Goal: Task Accomplishment & Management: Manage account settings

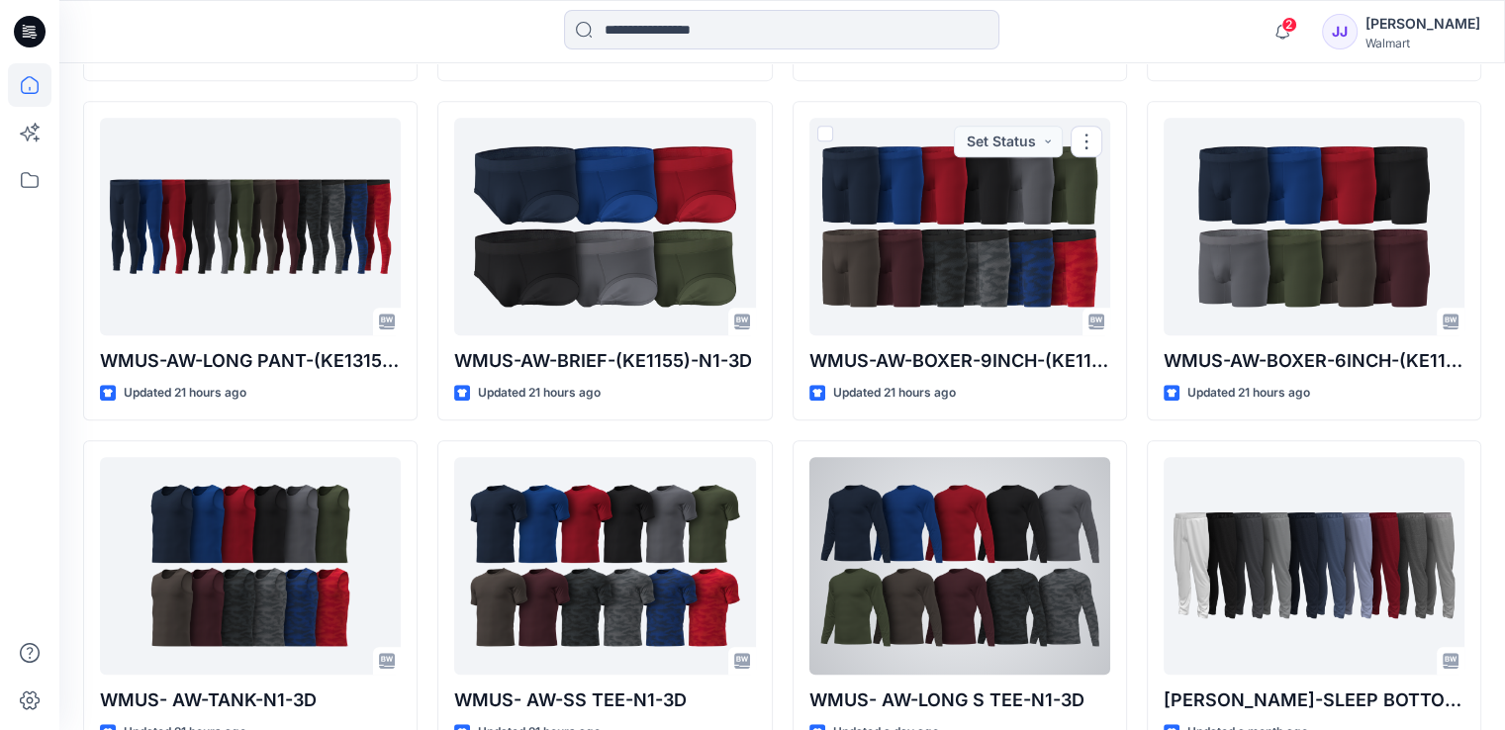
scroll to position [1068, 0]
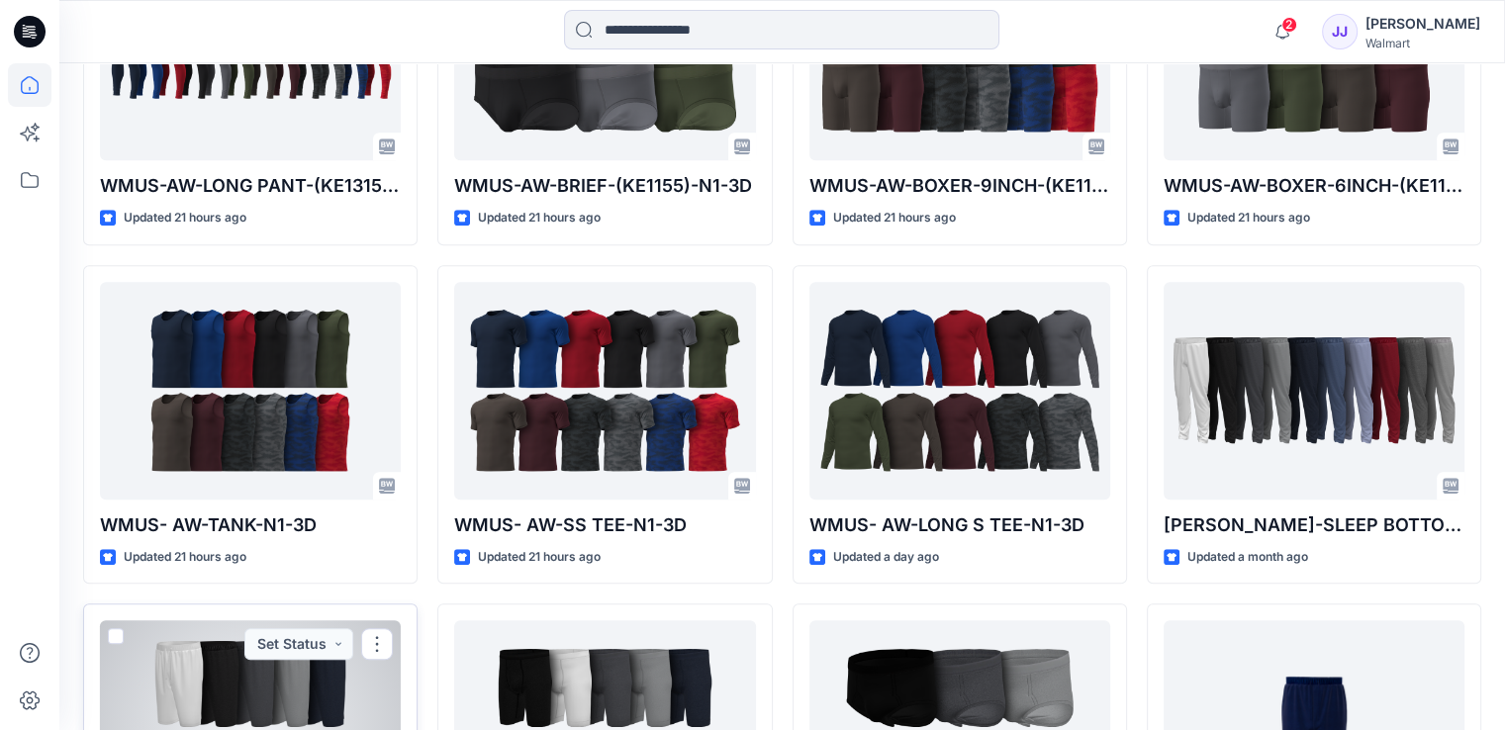
click at [241, 637] on div at bounding box center [250, 729] width 301 height 218
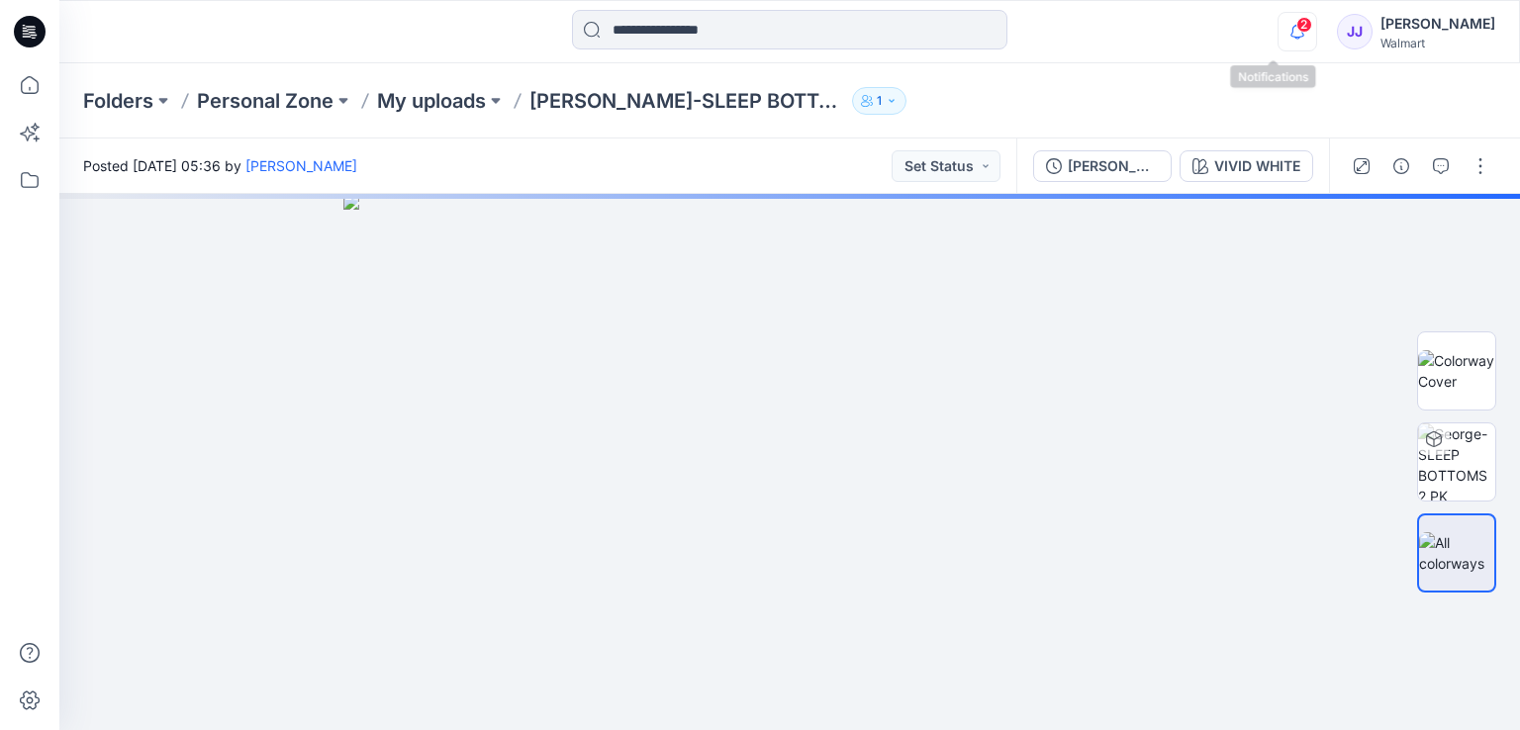
click at [1278, 25] on icon "button" at bounding box center [1297, 32] width 38 height 40
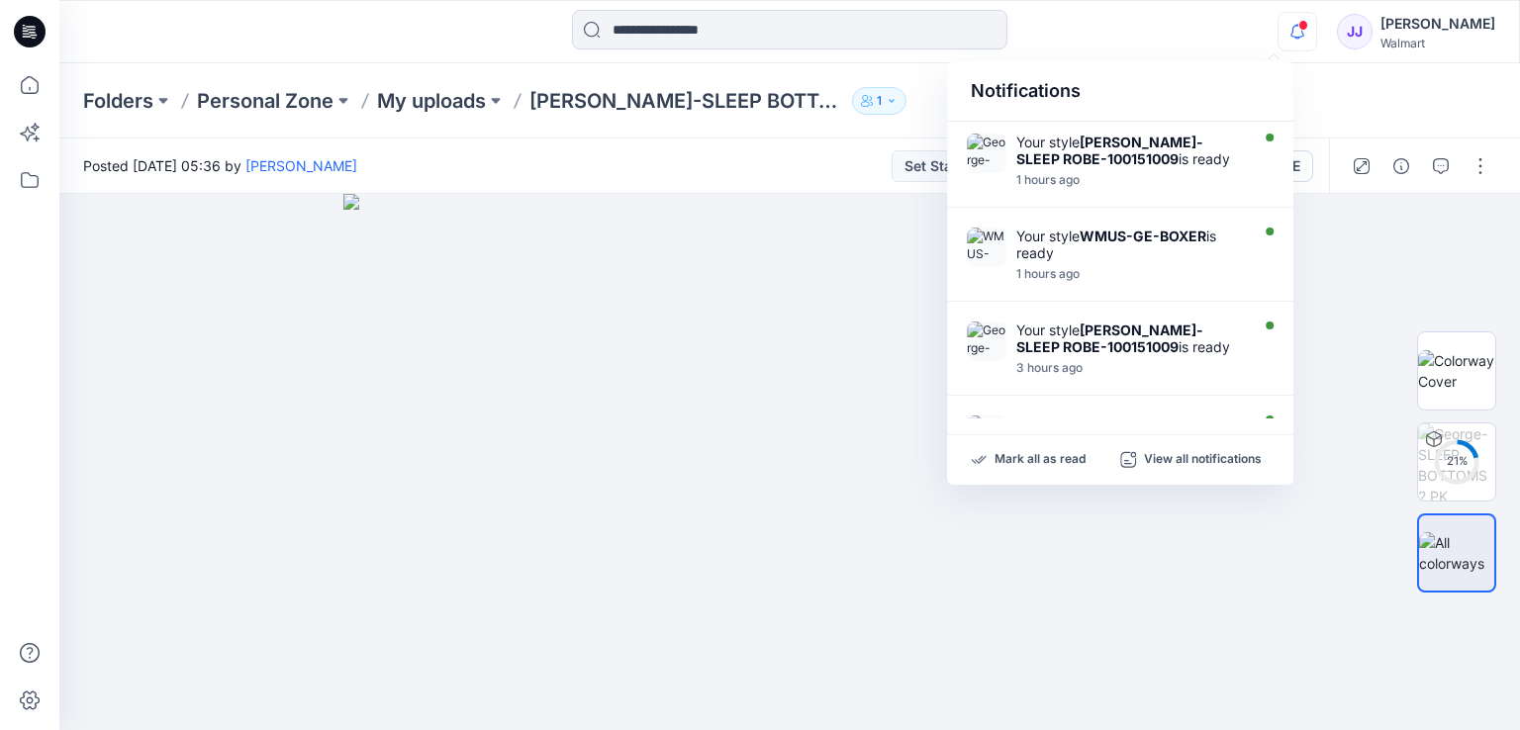
click at [1193, 19] on div "Notifications Your style George-SLEEP ROBE-100151009 is ready 1 hours ago Your …" at bounding box center [788, 32] width 1459 height 44
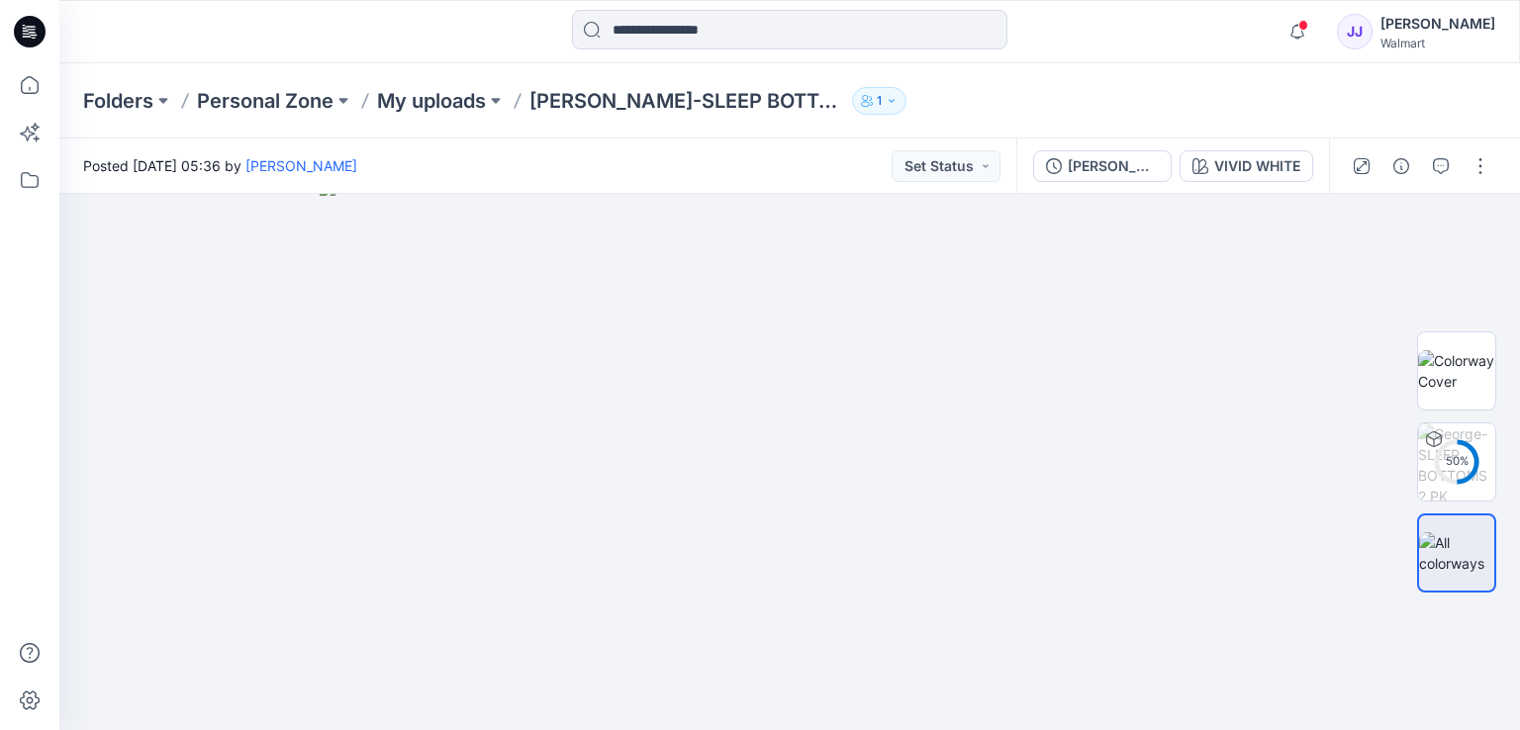
click at [1251, 187] on div "George-SLEEP BOTTOMS 2 PK SHORTS-100150734 VIVID WHITE" at bounding box center [1172, 166] width 313 height 55
click at [1248, 171] on div "VIVID WHITE" at bounding box center [1257, 166] width 86 height 22
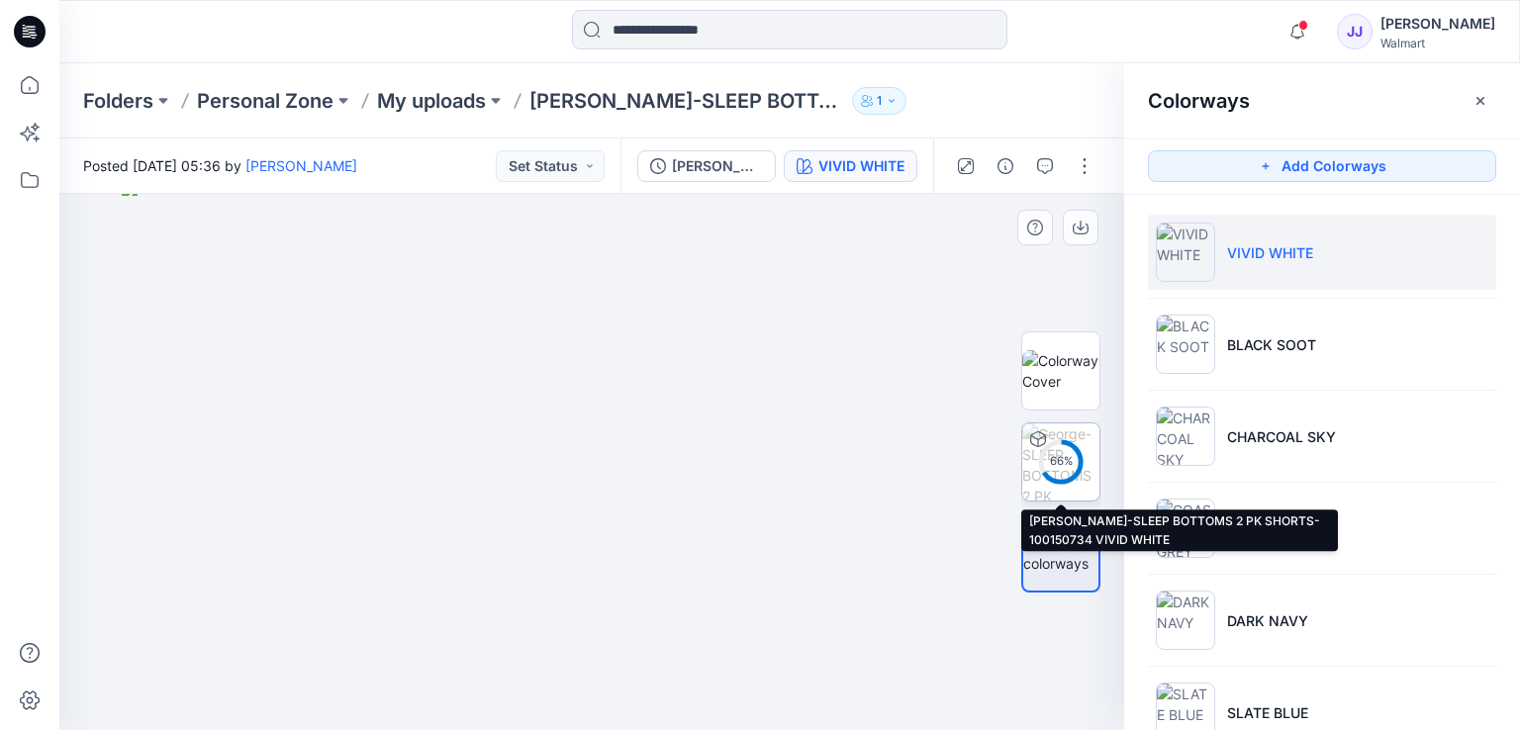
click at [1037, 456] on div "66 %" at bounding box center [1060, 461] width 47 height 17
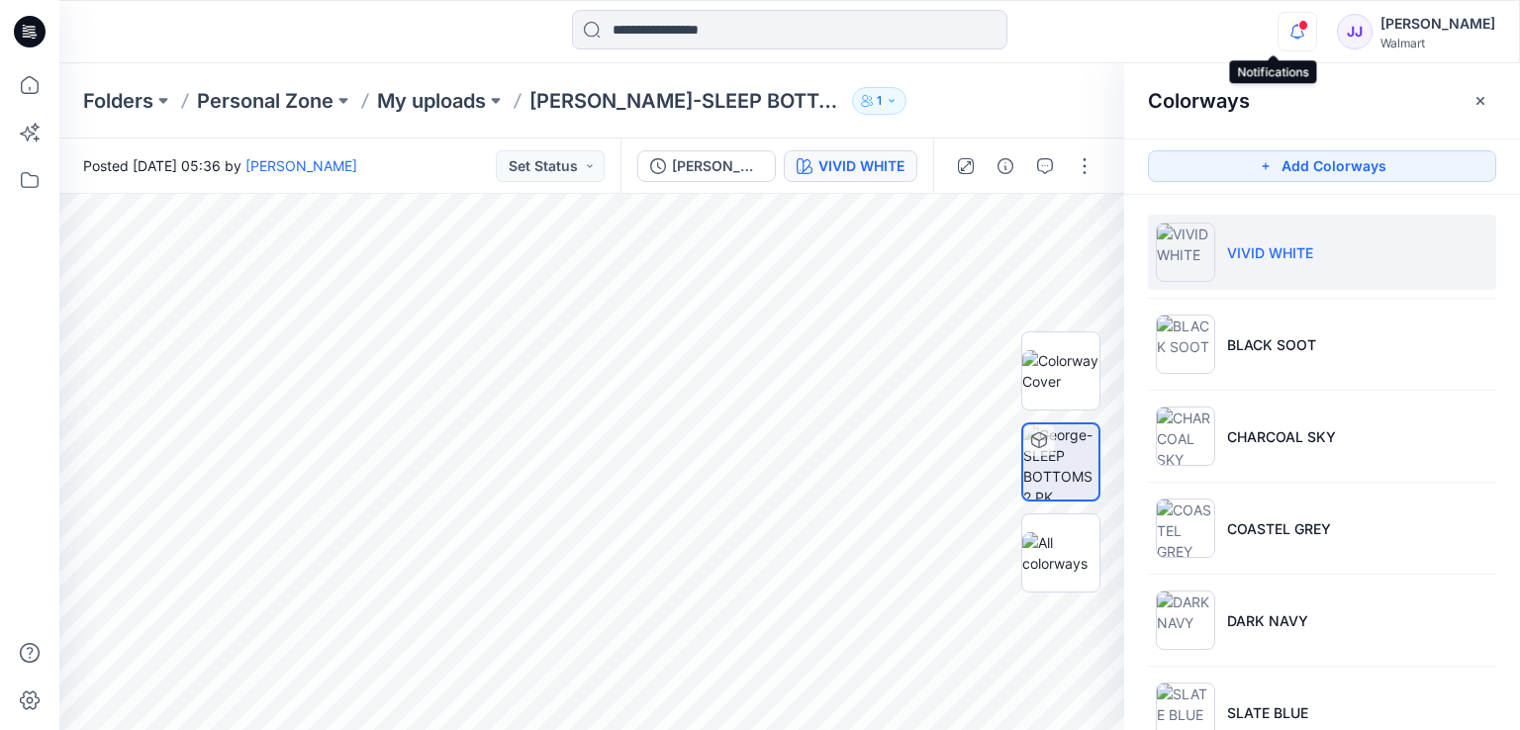
click at [1278, 30] on icon "button" at bounding box center [1297, 32] width 38 height 40
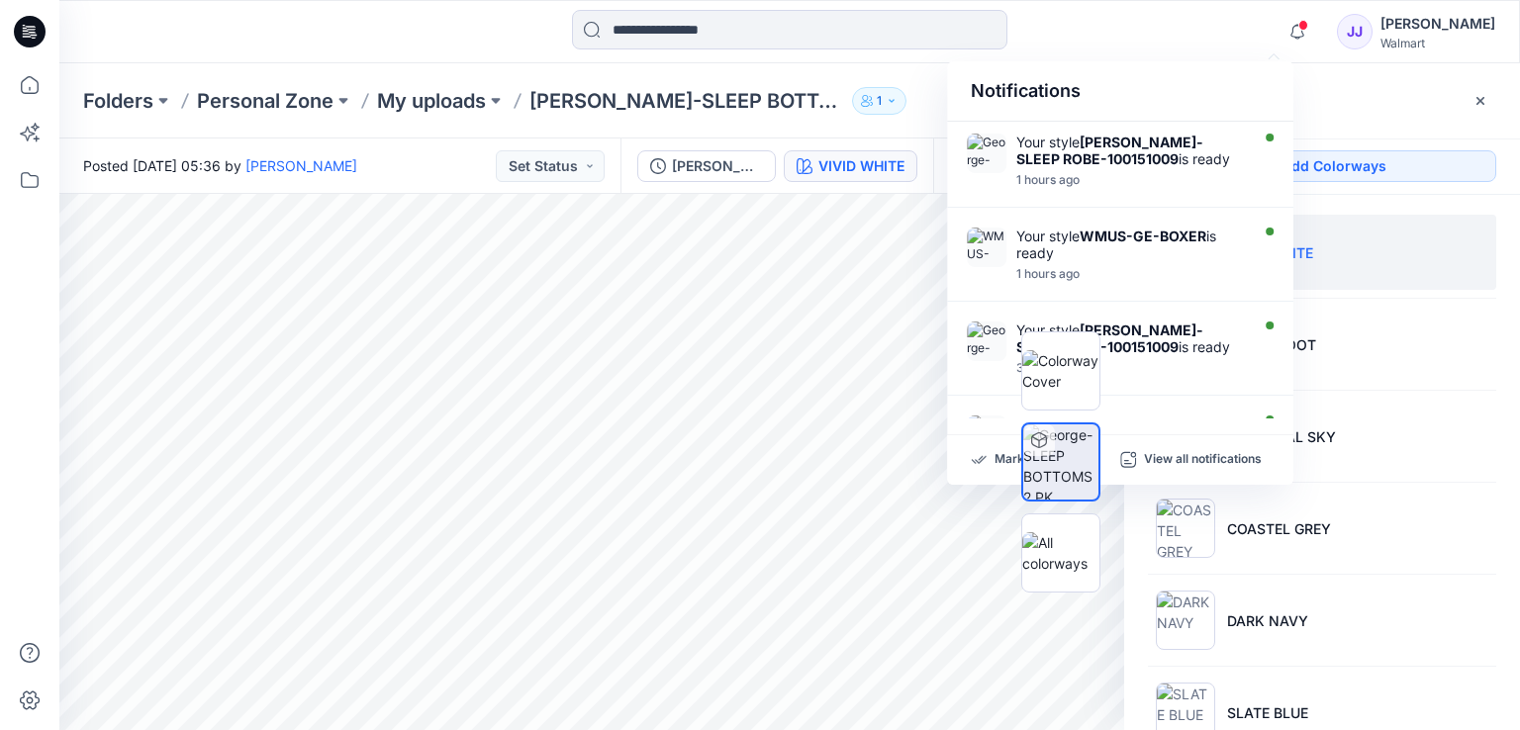
click at [1195, 26] on div "Notifications Your style George-SLEEP ROBE-100151009 is ready 1 hours ago Your …" at bounding box center [788, 32] width 1459 height 44
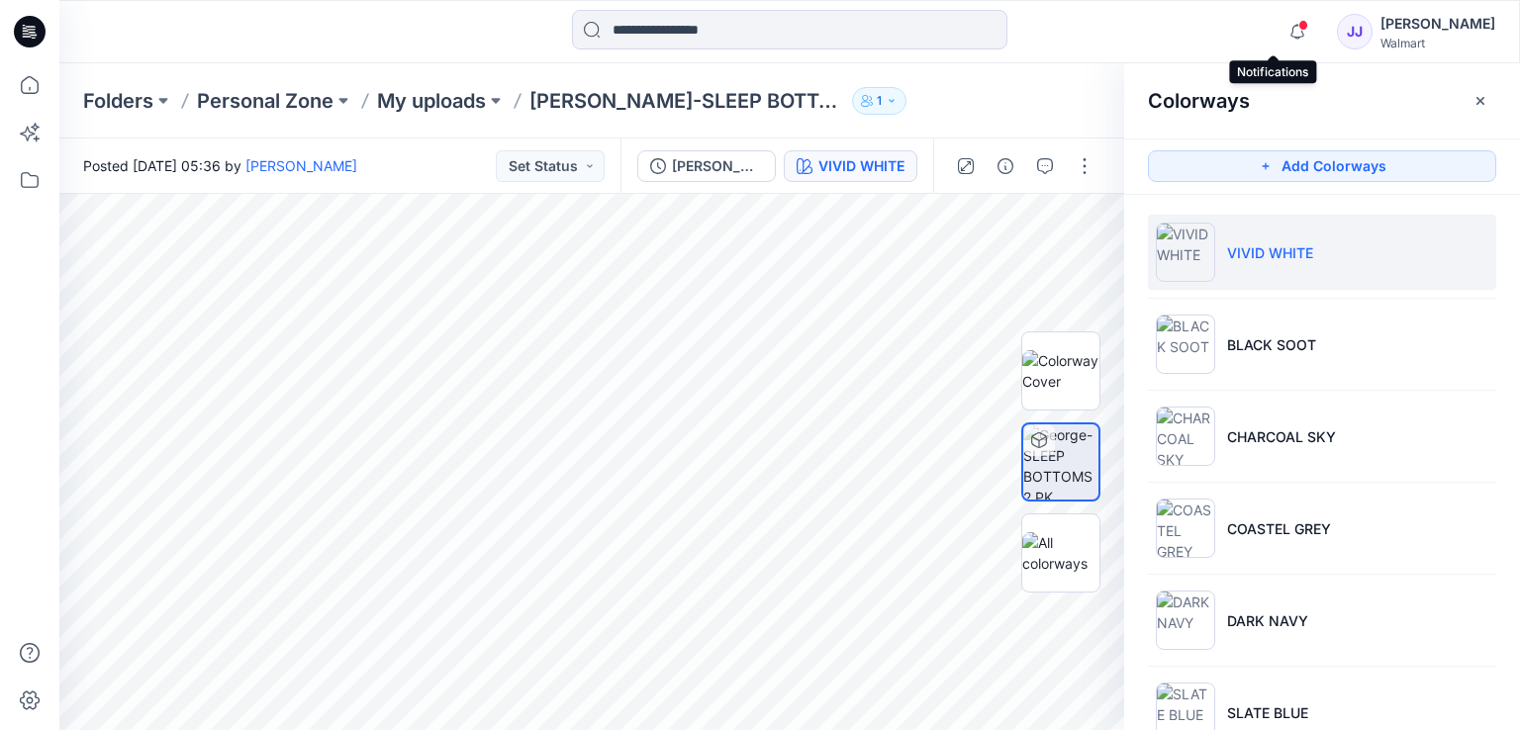
click at [1298, 29] on span at bounding box center [1303, 25] width 10 height 11
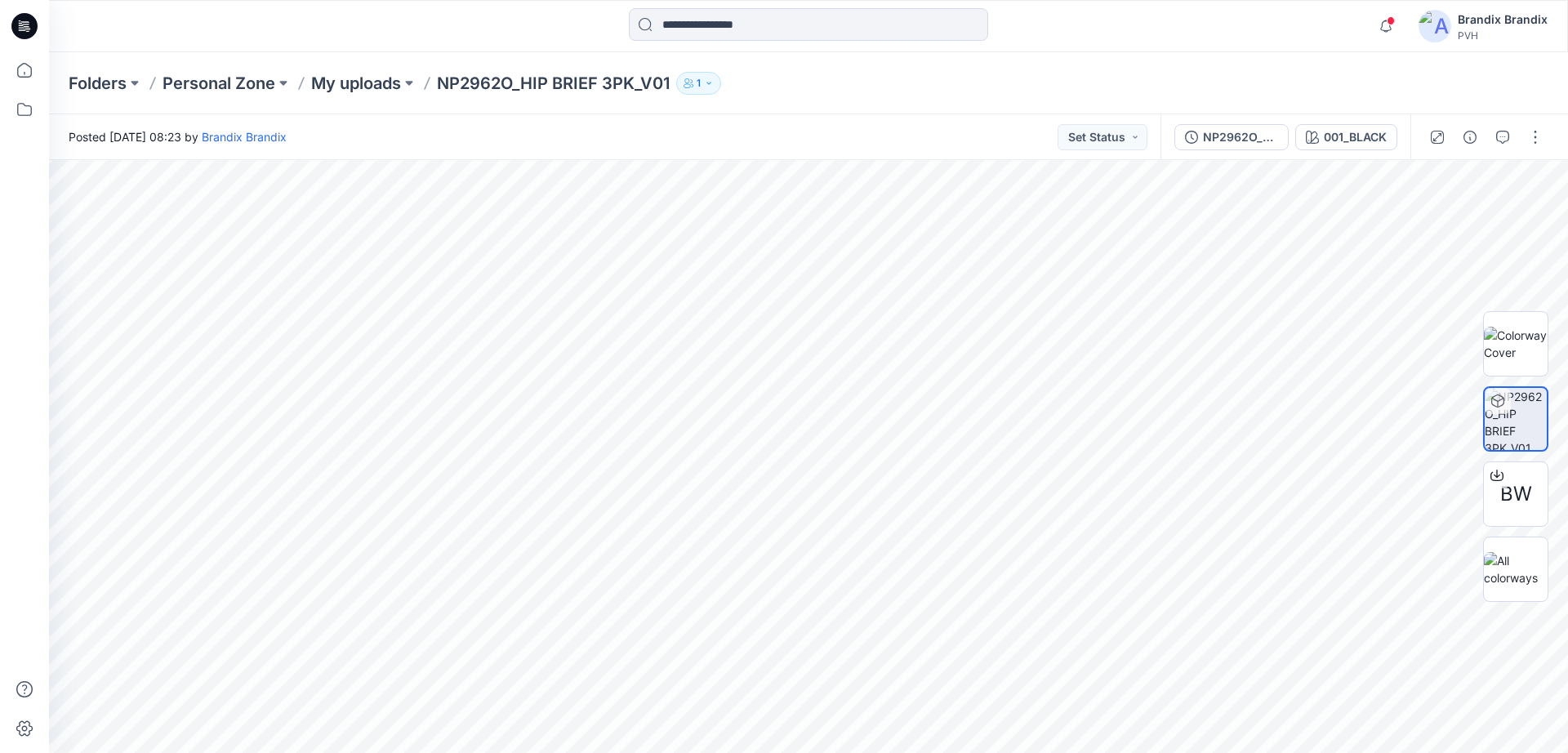
click at [1391, 24] on span at bounding box center [1391, 21] width 8 height 9
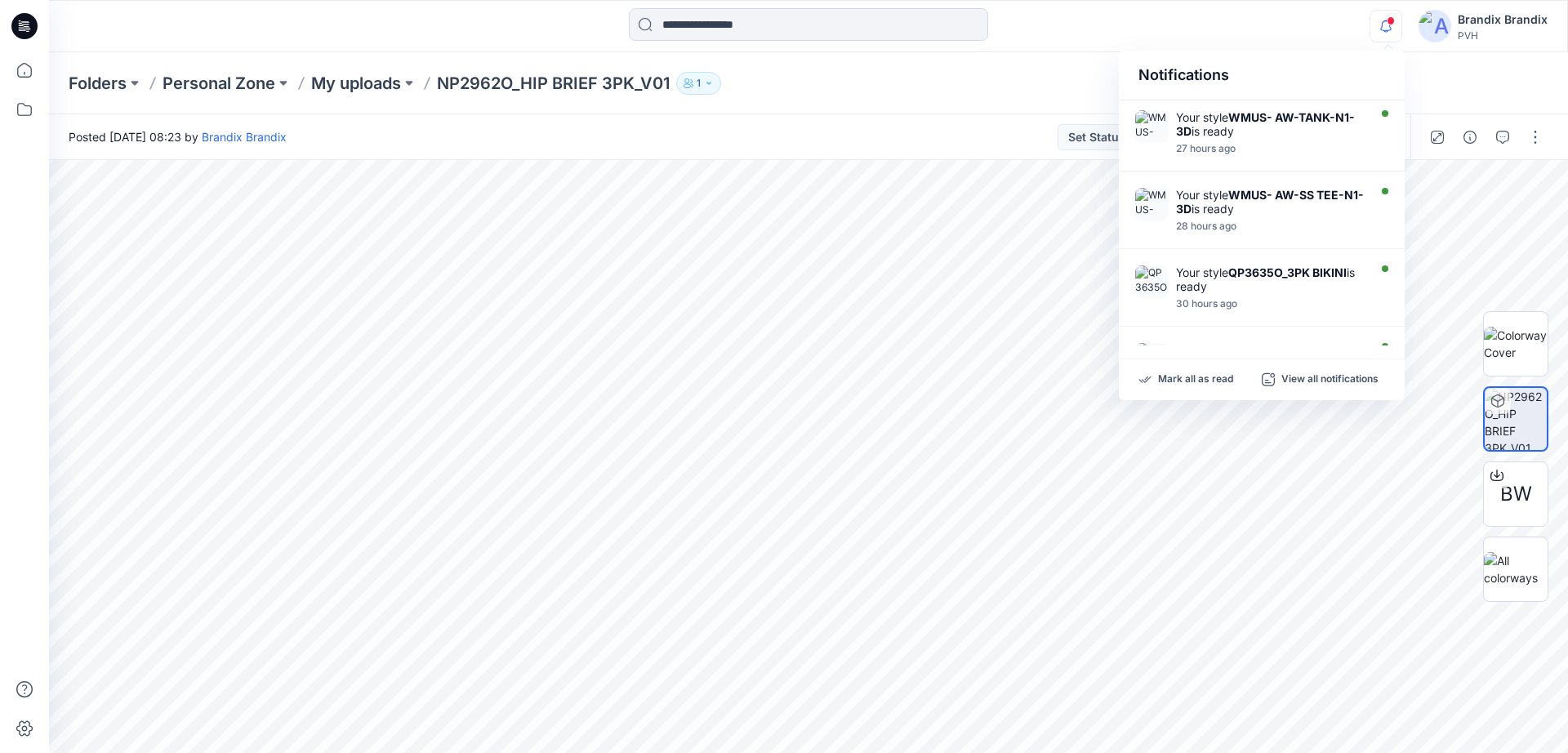
click at [1390, 24] on span at bounding box center [1391, 21] width 8 height 9
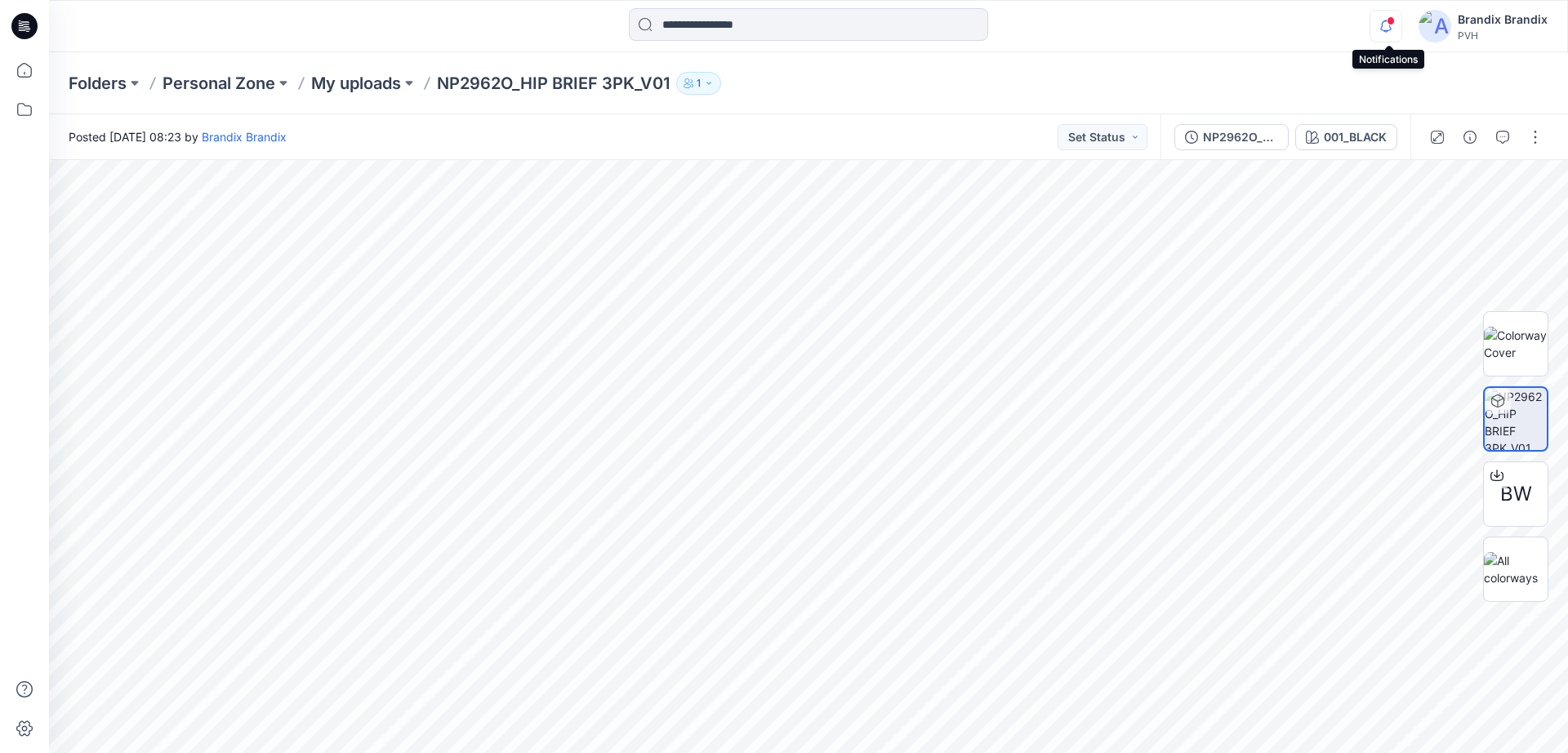
click at [1386, 17] on icon "button" at bounding box center [1386, 26] width 31 height 33
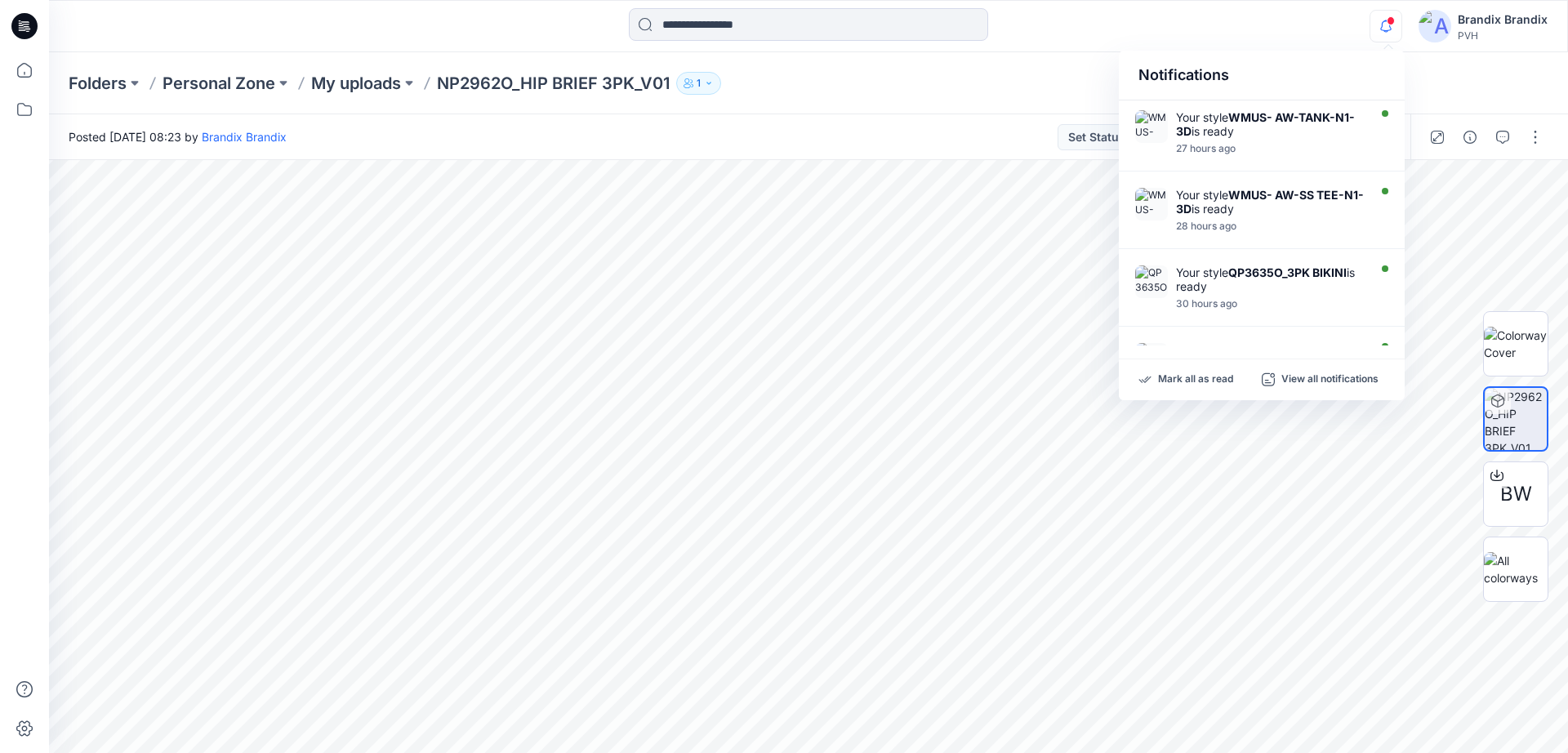
click at [1385, 18] on icon "button" at bounding box center [1386, 26] width 31 height 33
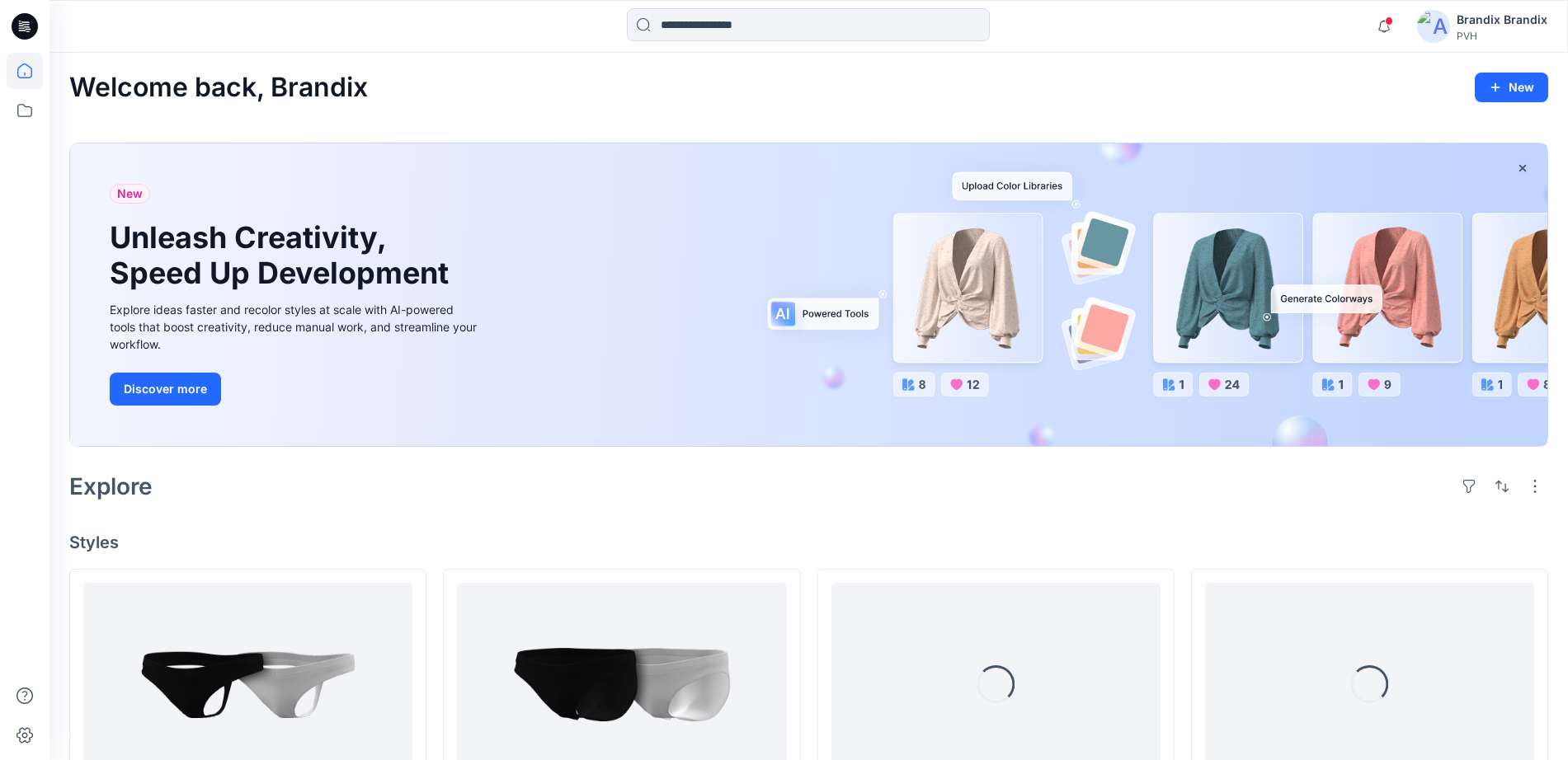
scroll to position [412, 0]
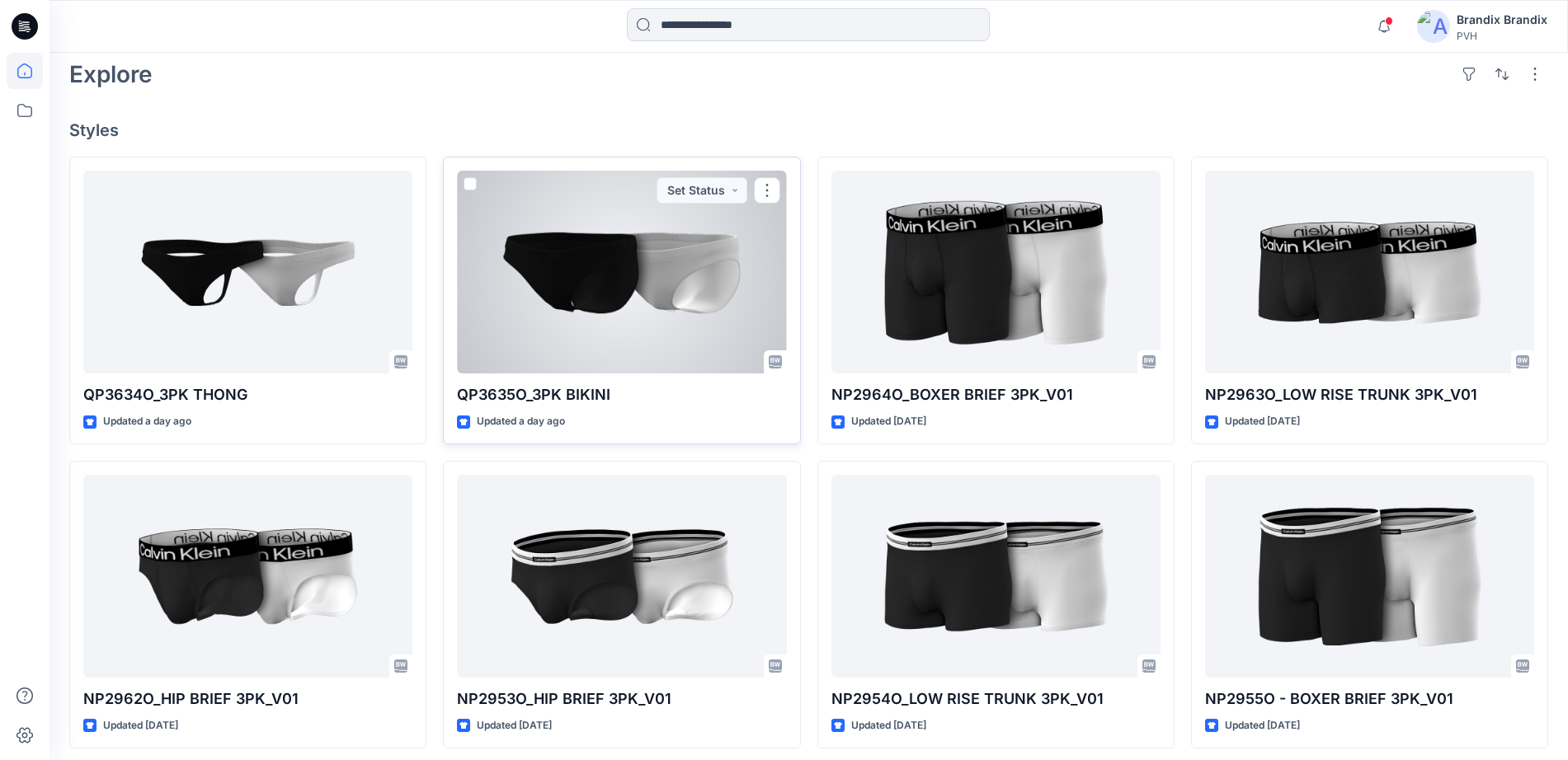
click at [615, 295] on div at bounding box center [621, 272] width 329 height 202
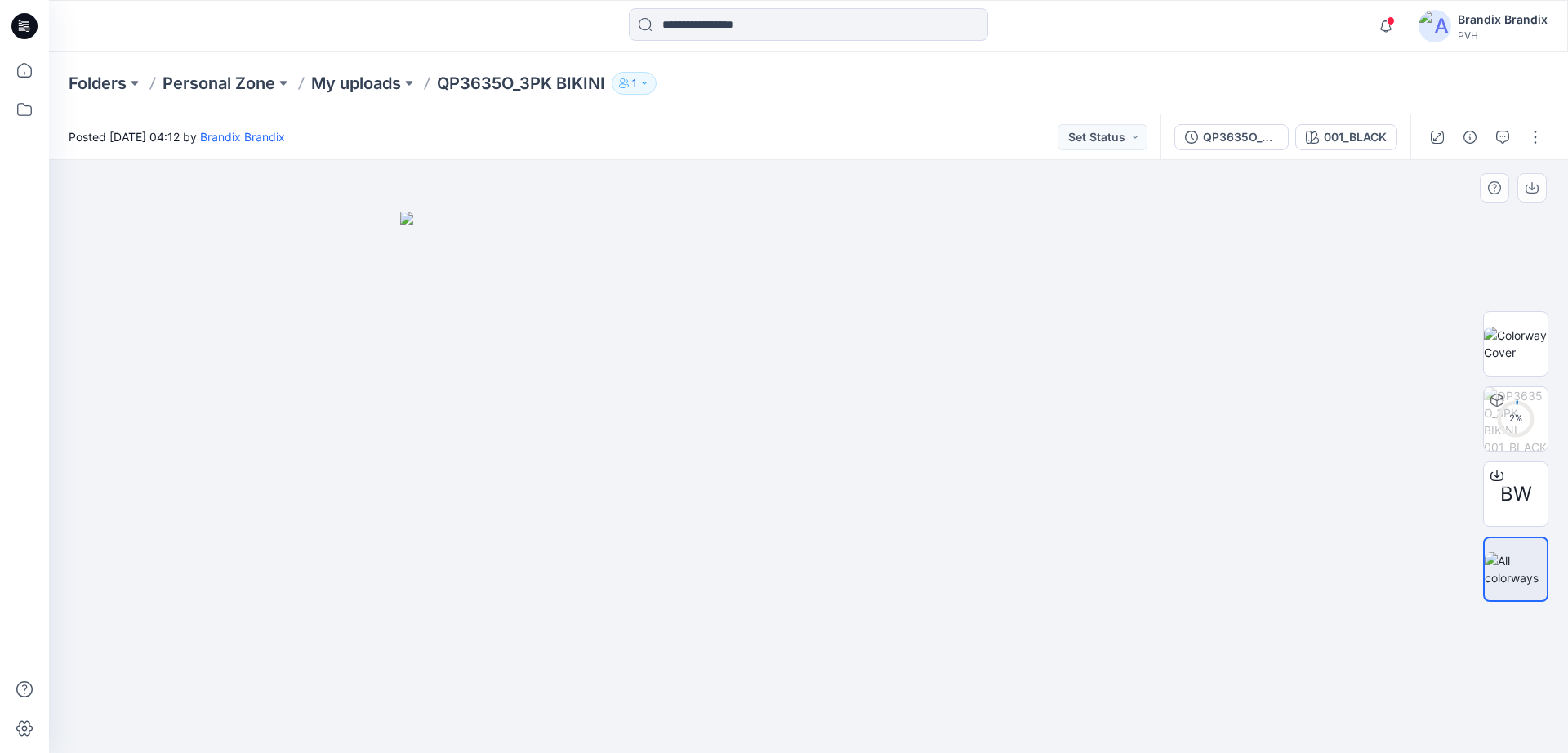
click at [924, 420] on img at bounding box center [808, 482] width 816 height 542
click at [1510, 410] on img at bounding box center [1515, 419] width 64 height 64
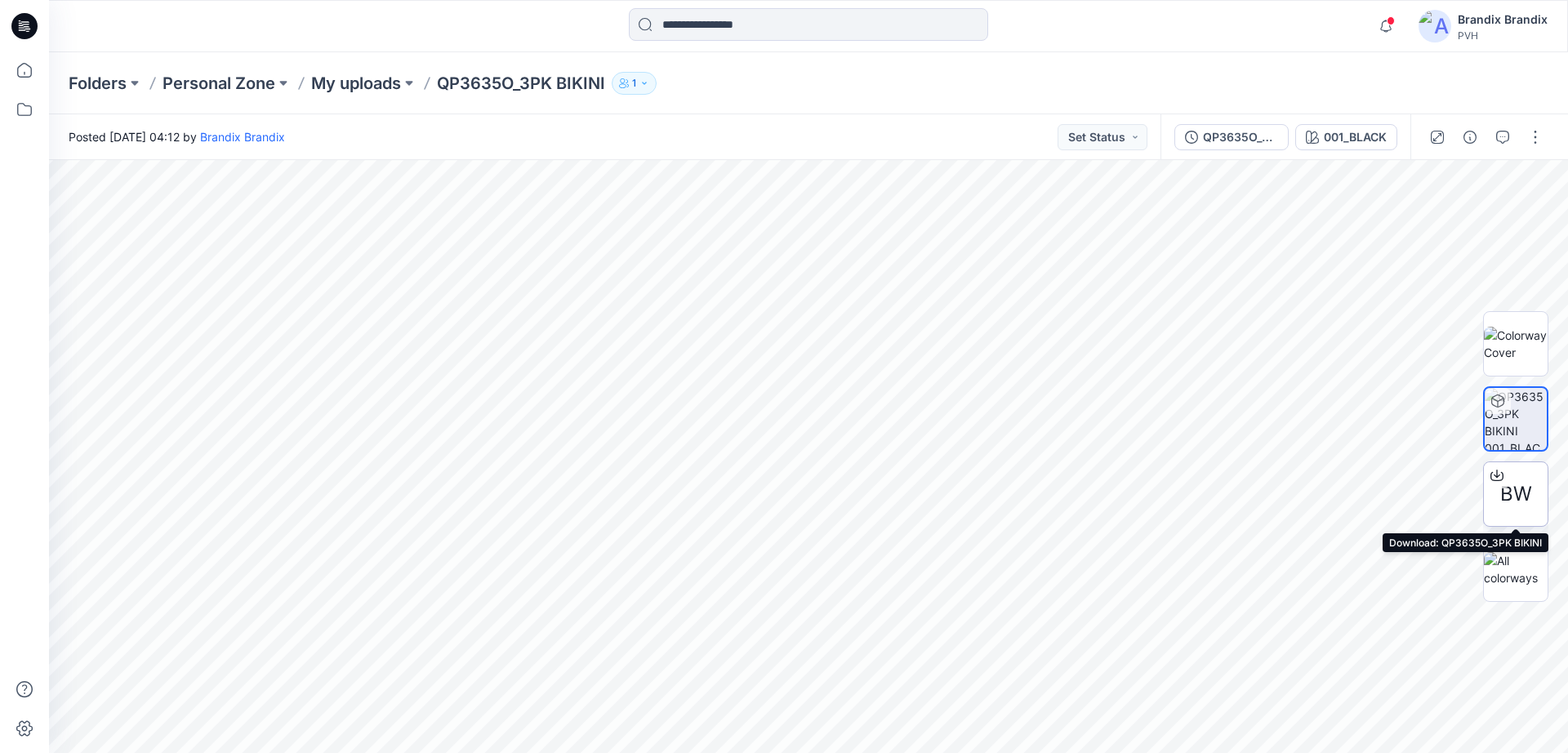
click at [1490, 471] on div at bounding box center [1497, 476] width 26 height 26
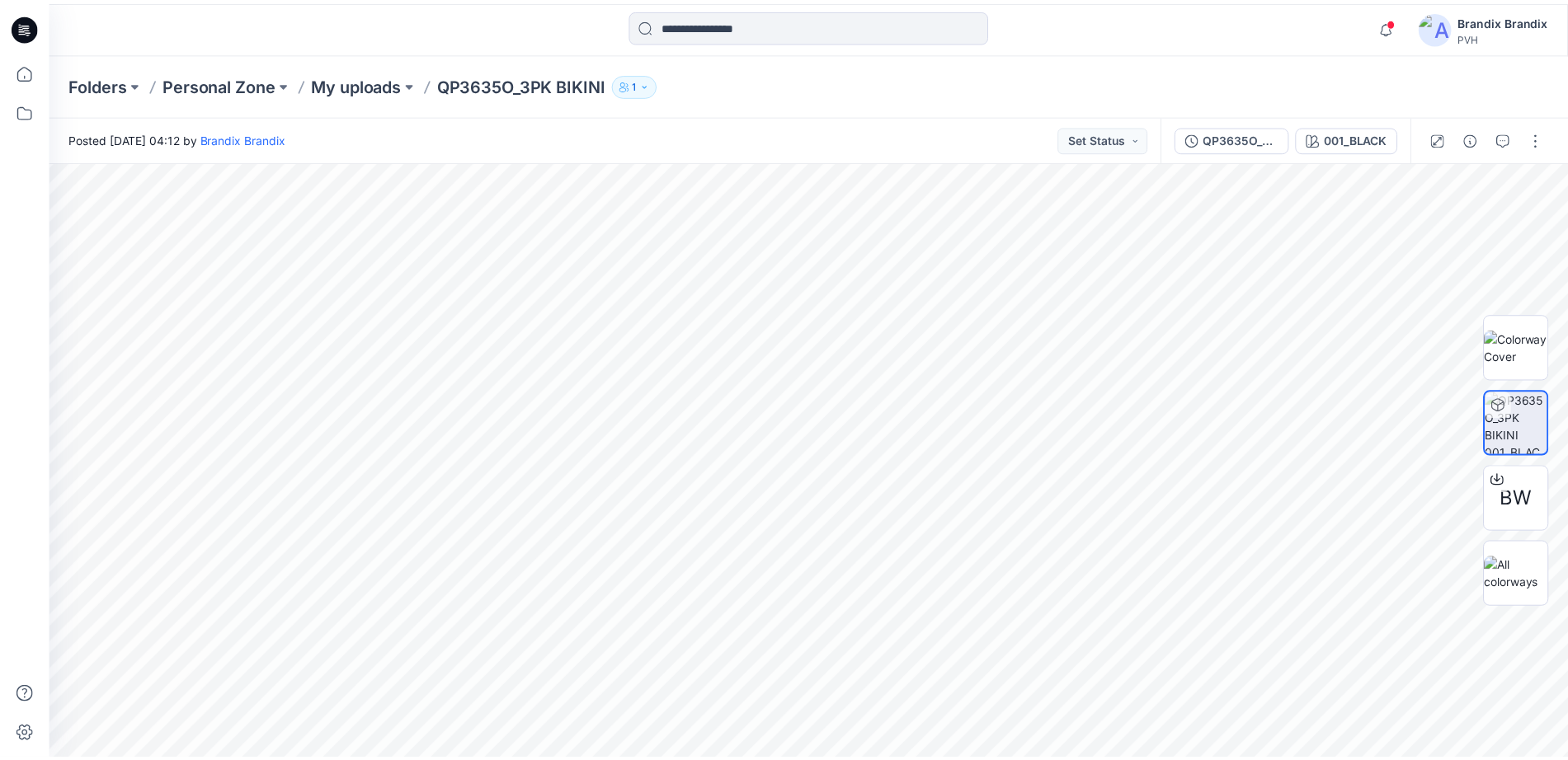
scroll to position [412, 0]
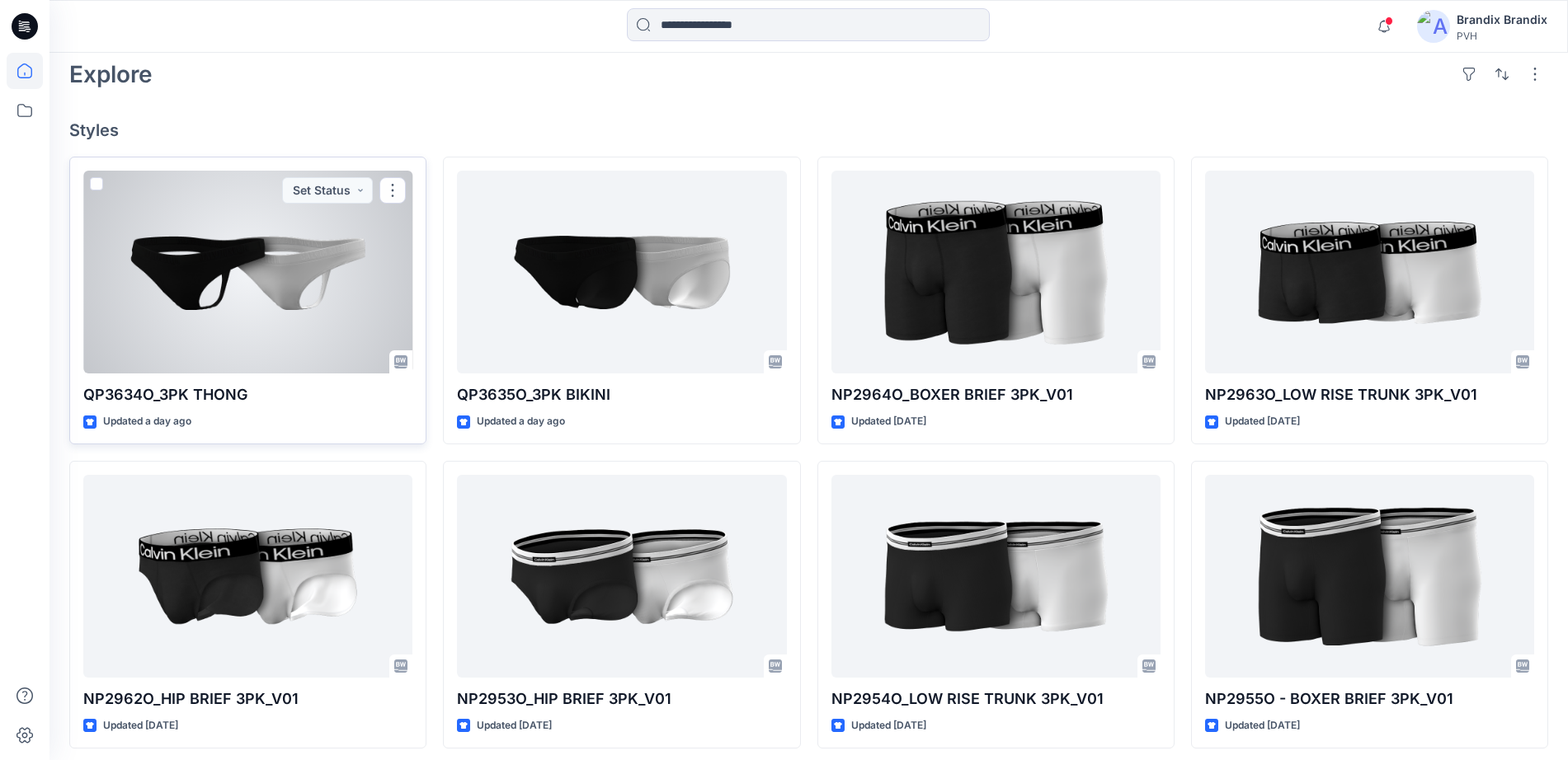
click at [338, 287] on div at bounding box center [248, 272] width 329 height 202
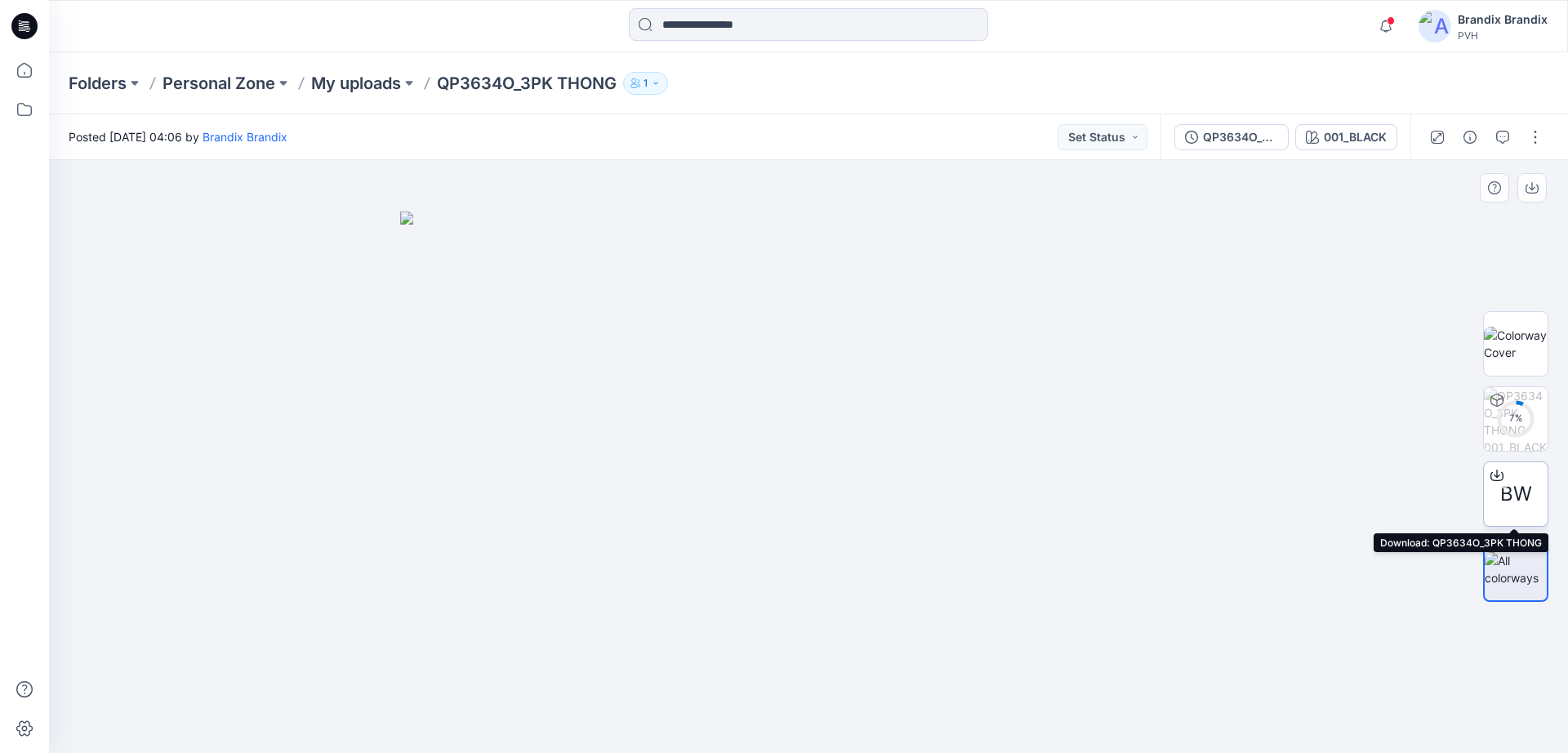
click at [1494, 476] on icon at bounding box center [1496, 474] width 7 height 8
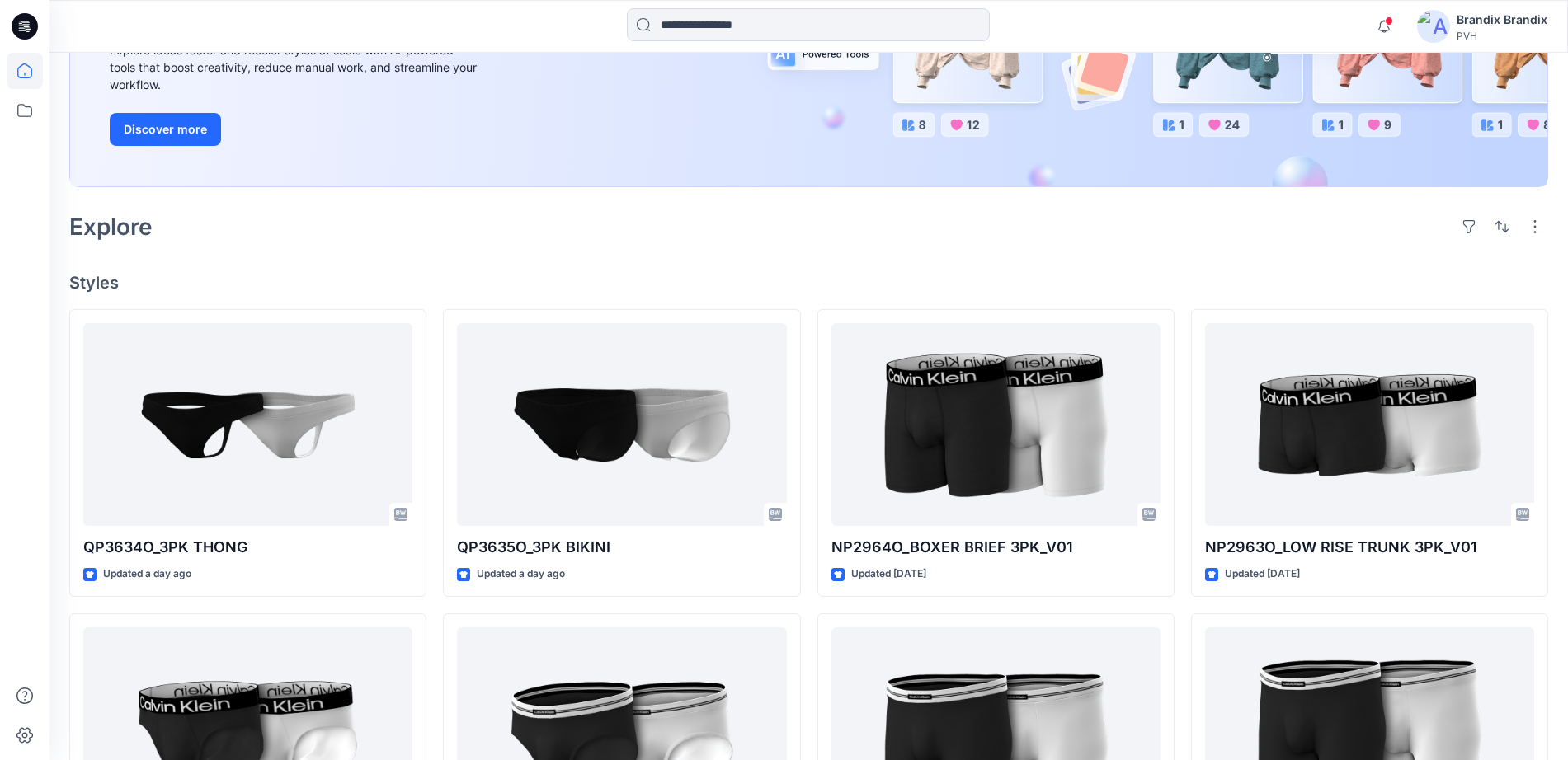
scroll to position [618, 0]
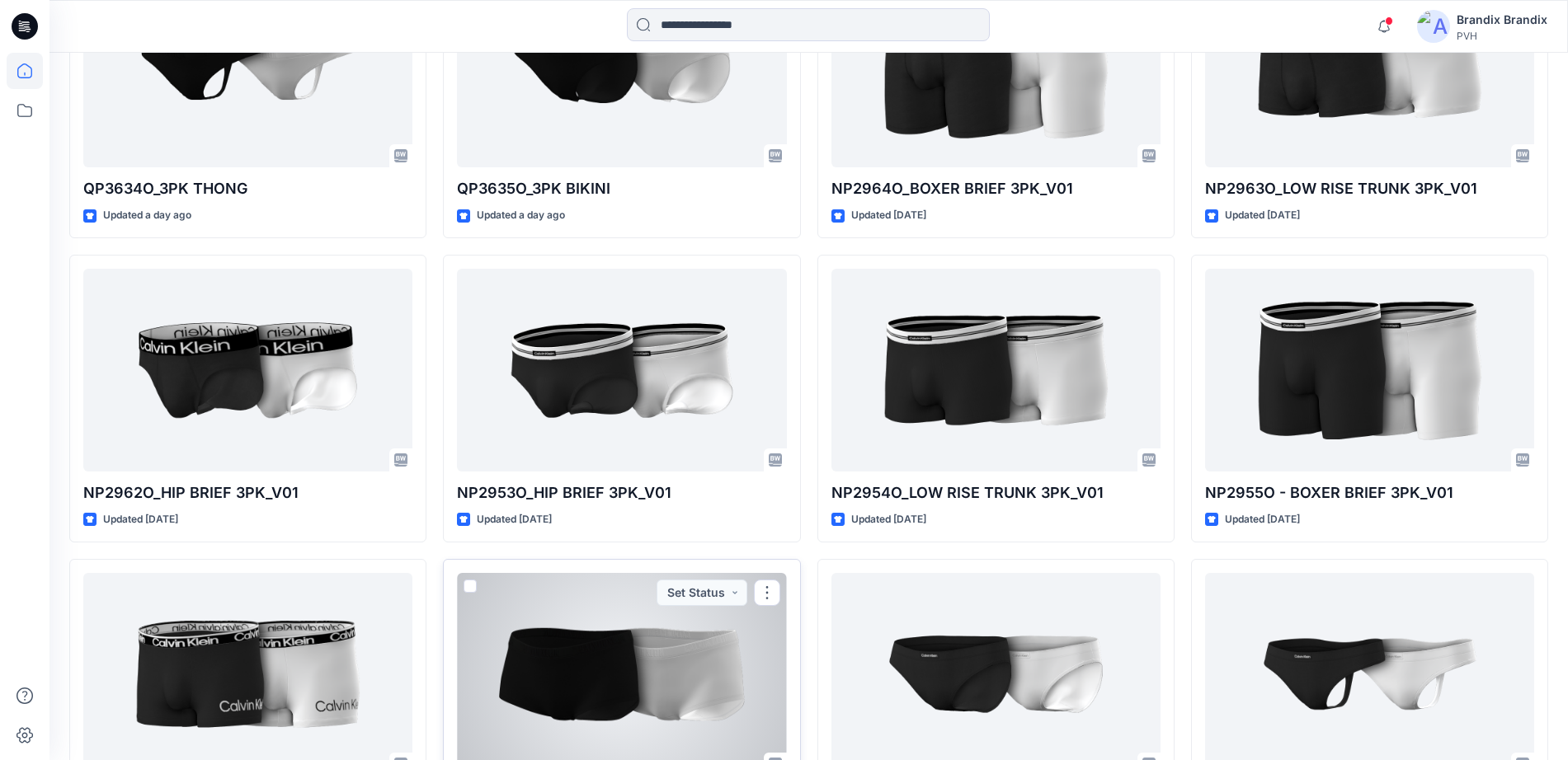
click at [634, 628] on div at bounding box center [621, 674] width 329 height 202
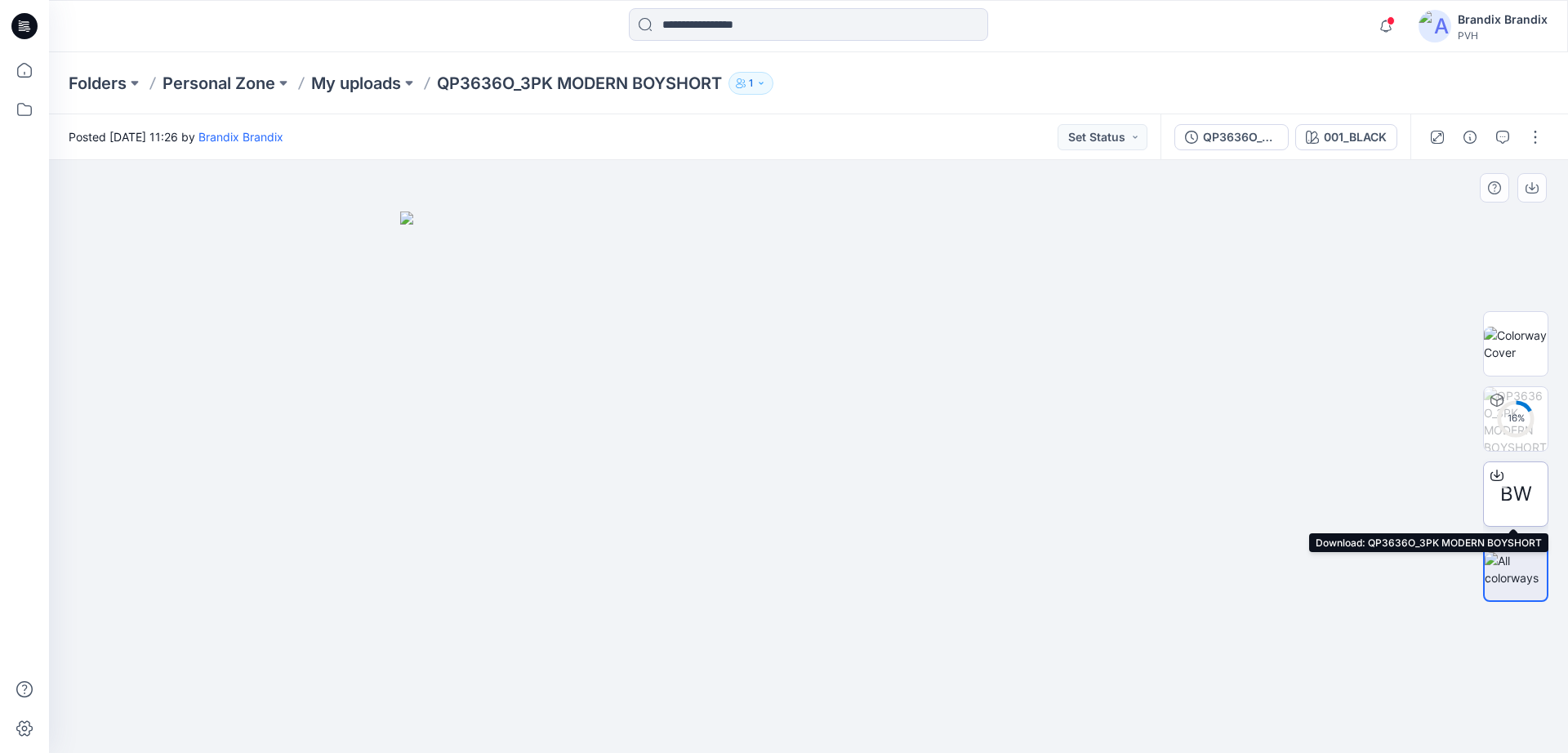
click at [1492, 477] on icon at bounding box center [1497, 476] width 13 height 13
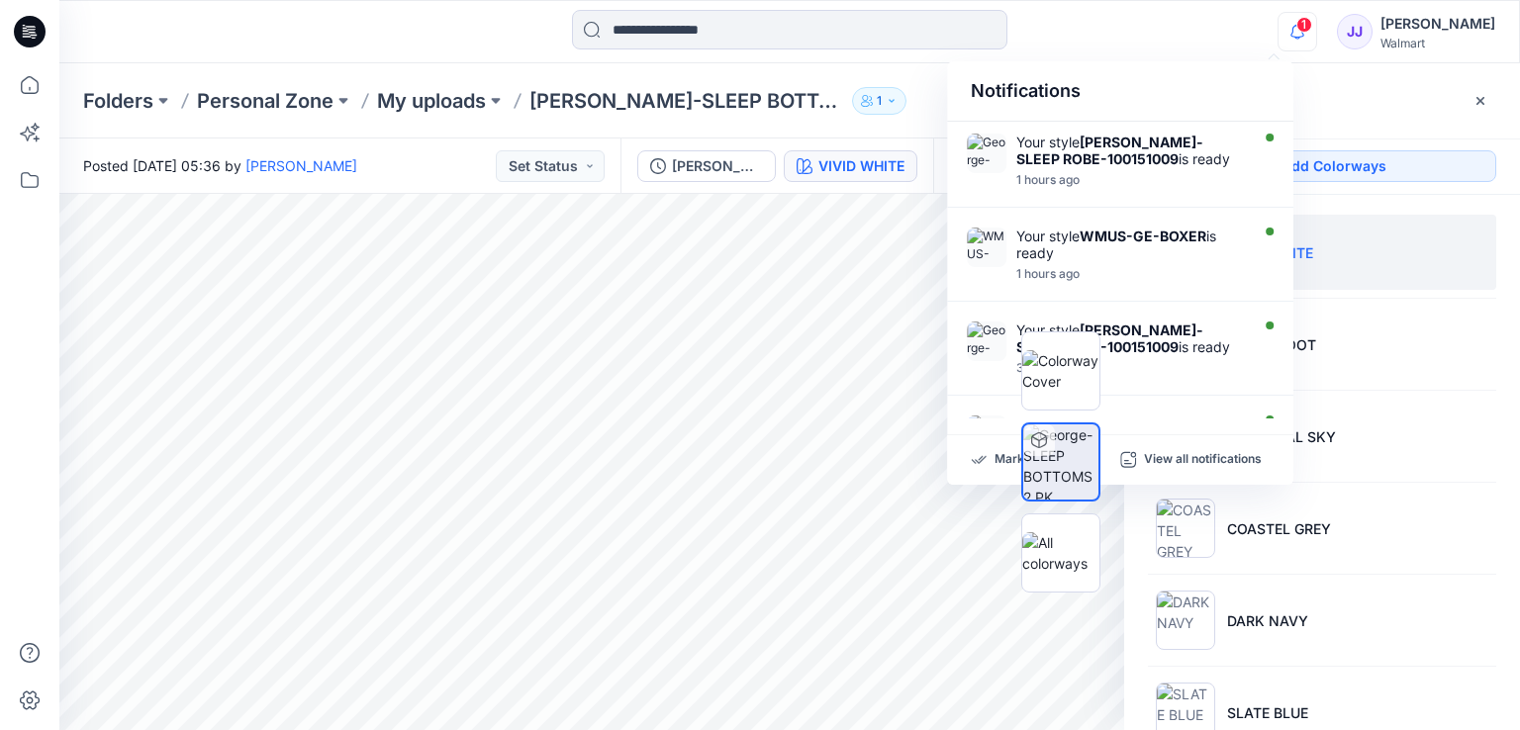
click at [20, 34] on icon at bounding box center [30, 32] width 32 height 32
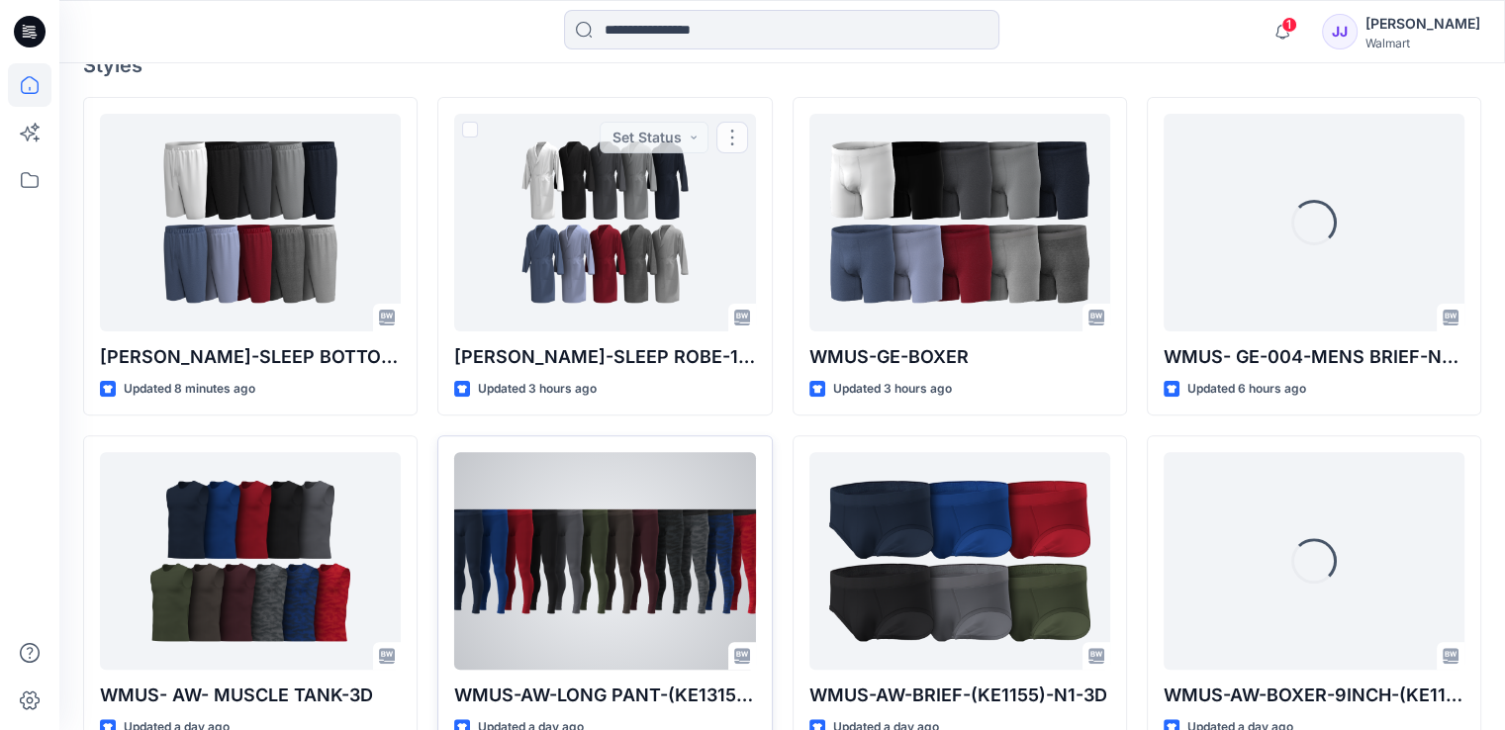
scroll to position [594, 0]
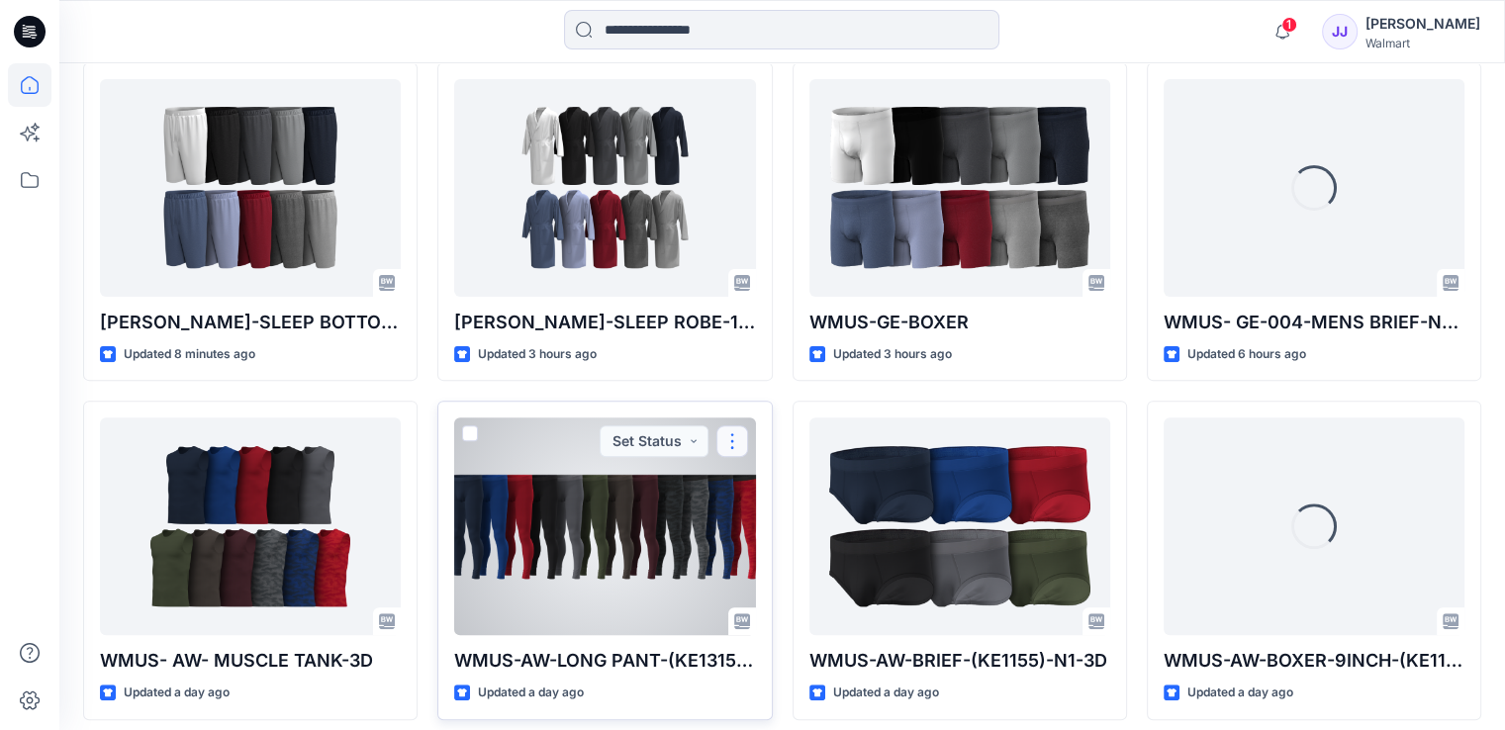
click at [726, 440] on button "button" at bounding box center [732, 441] width 32 height 32
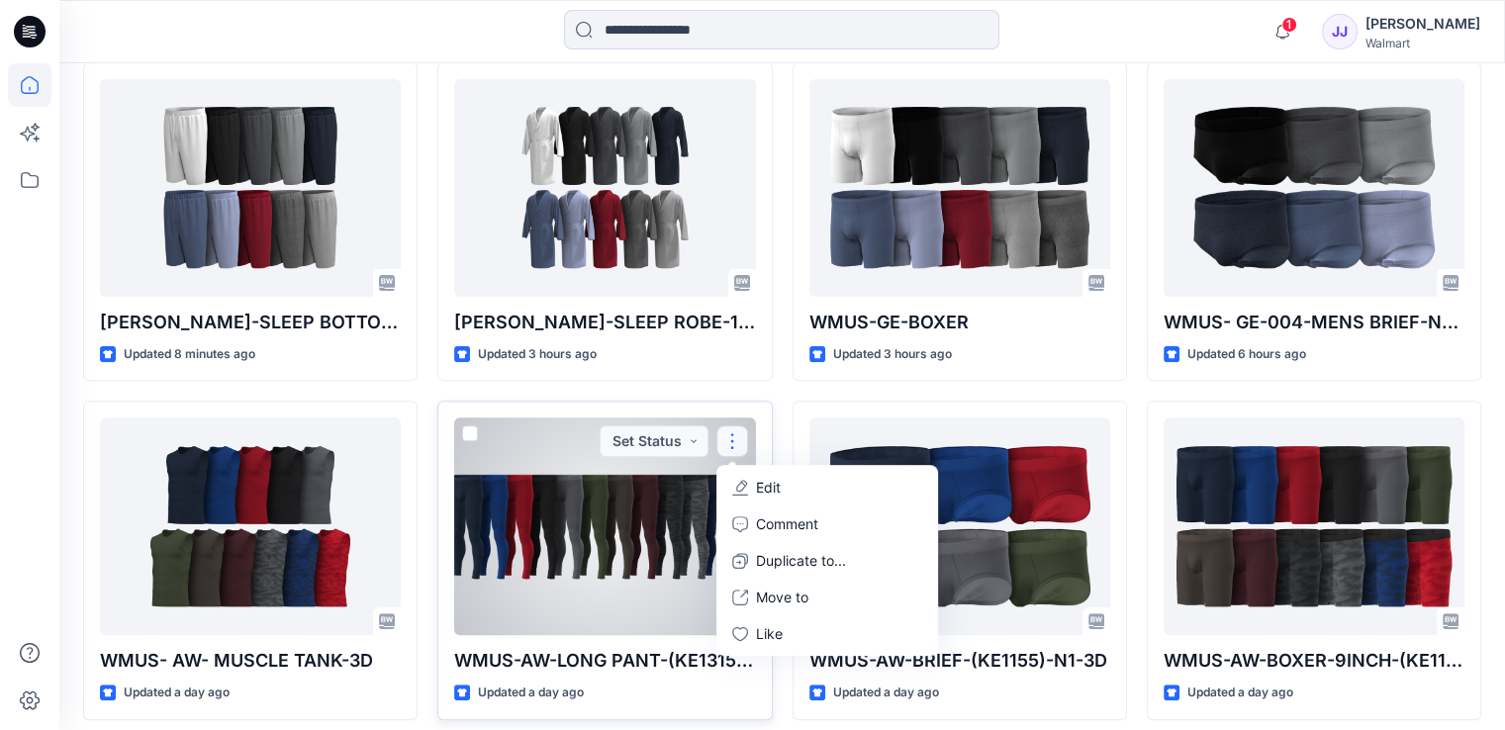
click at [775, 484] on p "Edit" at bounding box center [768, 487] width 25 height 21
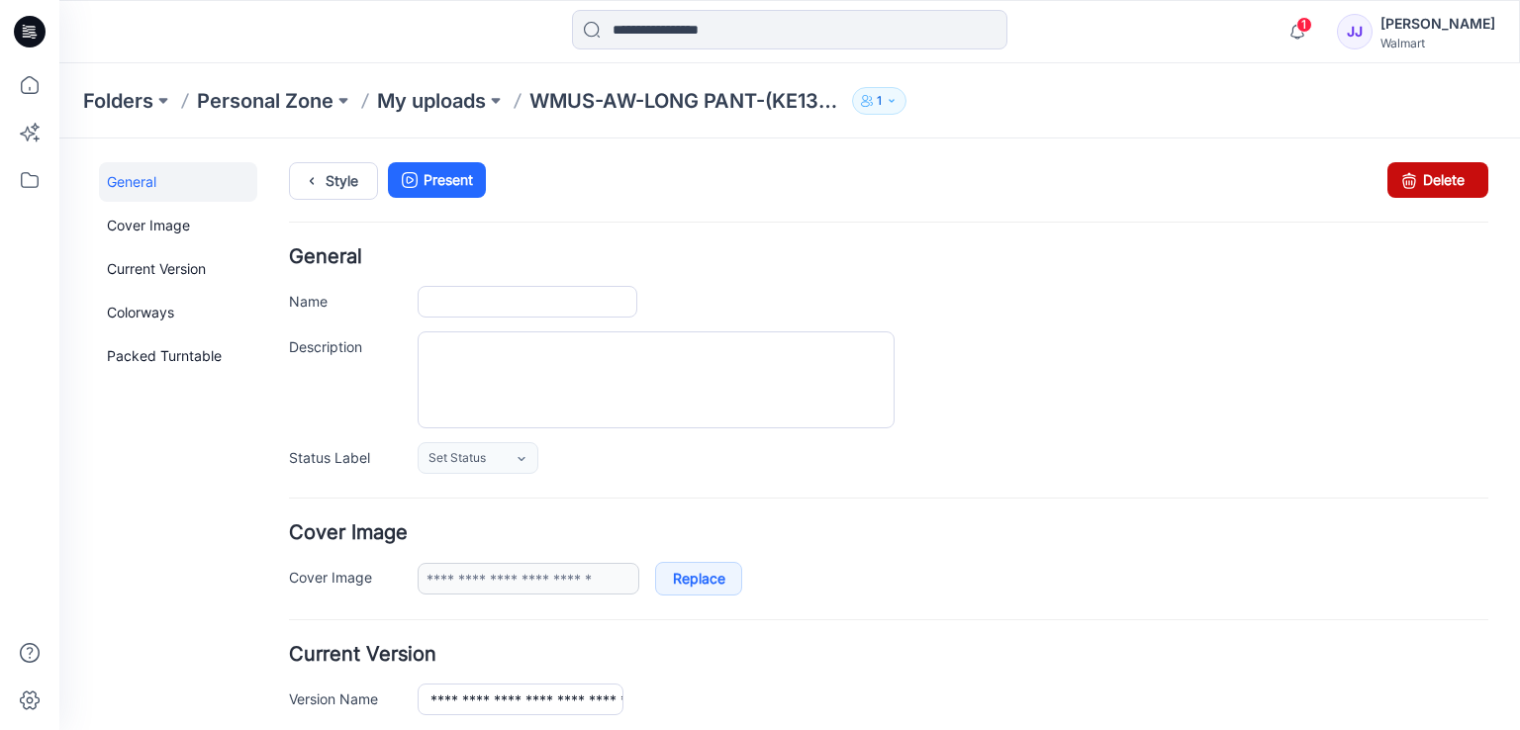
type input "**********"
type input "*********"
type input "**********"
click at [1422, 192] on link "Delete" at bounding box center [1437, 180] width 101 height 36
